Goal: Task Accomplishment & Management: Manage account settings

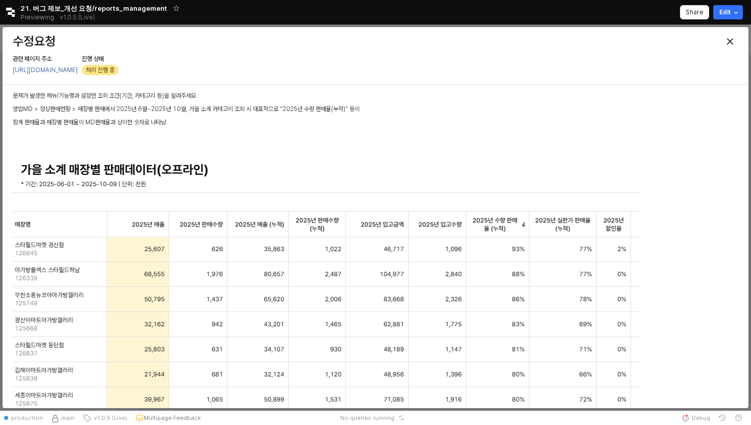
scroll to position [0, 3]
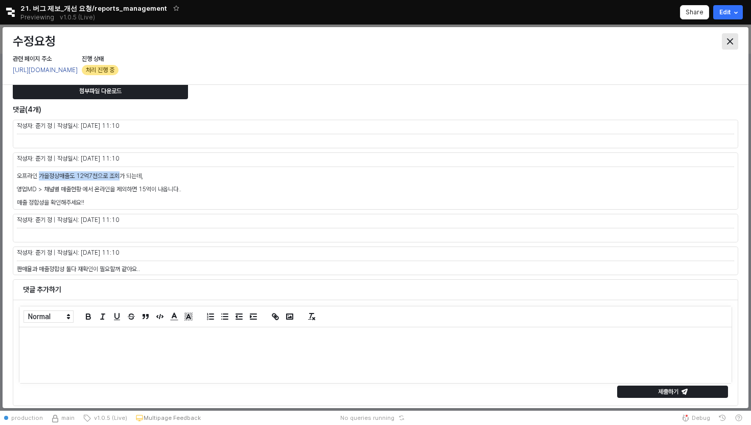
click at [730, 34] on div "Close" at bounding box center [729, 41] width 15 height 15
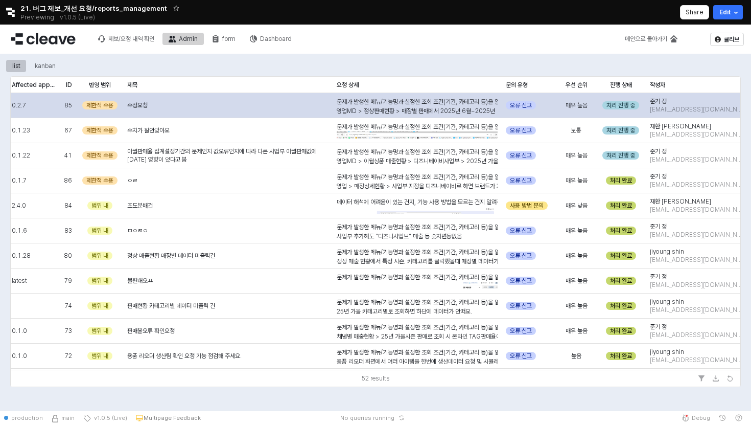
click at [253, 108] on div "수정요청" at bounding box center [227, 105] width 209 height 25
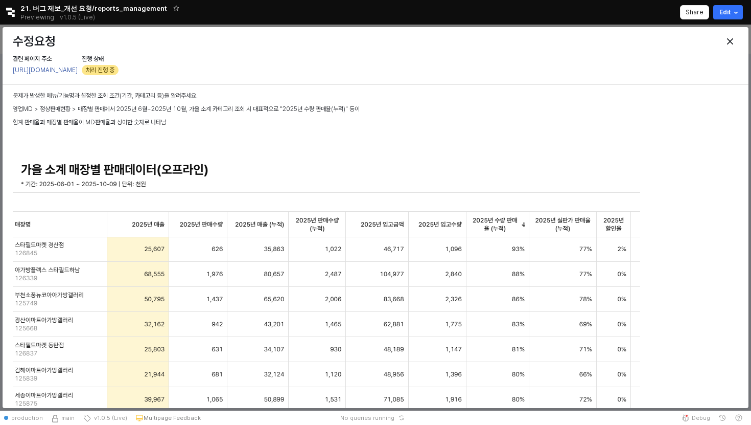
click at [719, 42] on div at bounding box center [650, 41] width 175 height 16
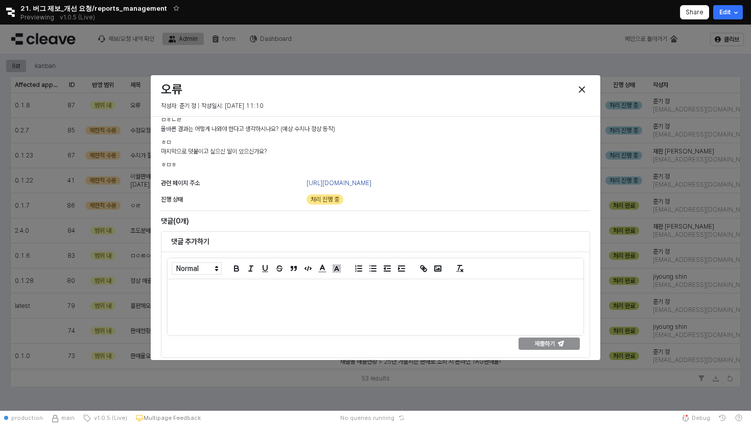
scroll to position [100, 0]
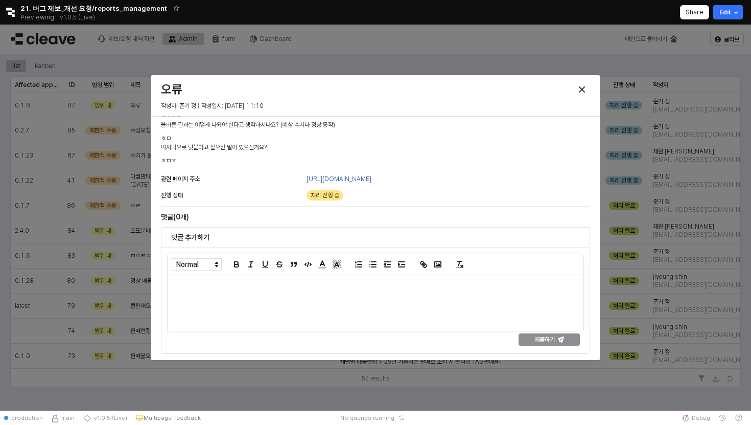
click at [419, 317] on div at bounding box center [376, 303] width 416 height 56
